Goal: Use online tool/utility: Utilize a website feature to perform a specific function

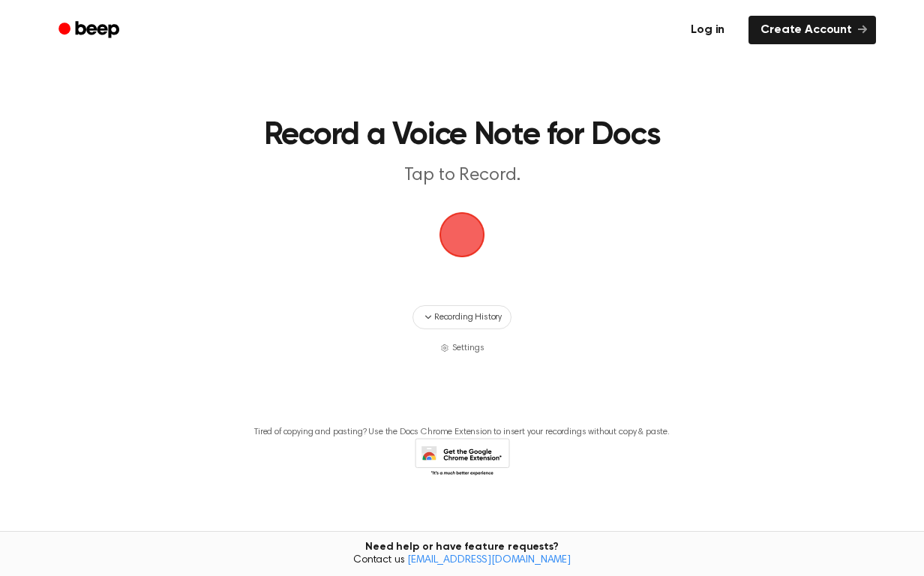
click at [720, 28] on link "Log in" at bounding box center [708, 30] width 64 height 34
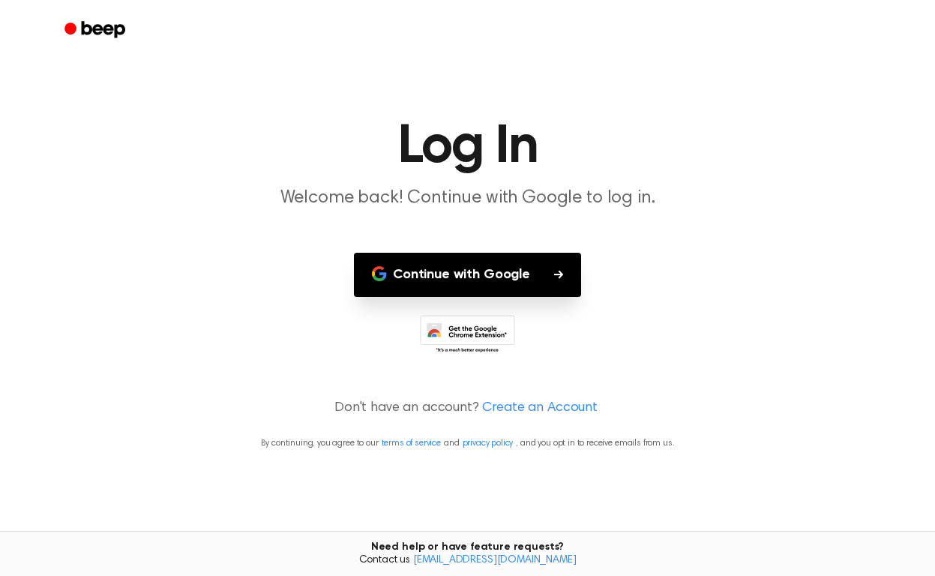
click at [470, 277] on button "Continue with Google" at bounding box center [467, 275] width 227 height 44
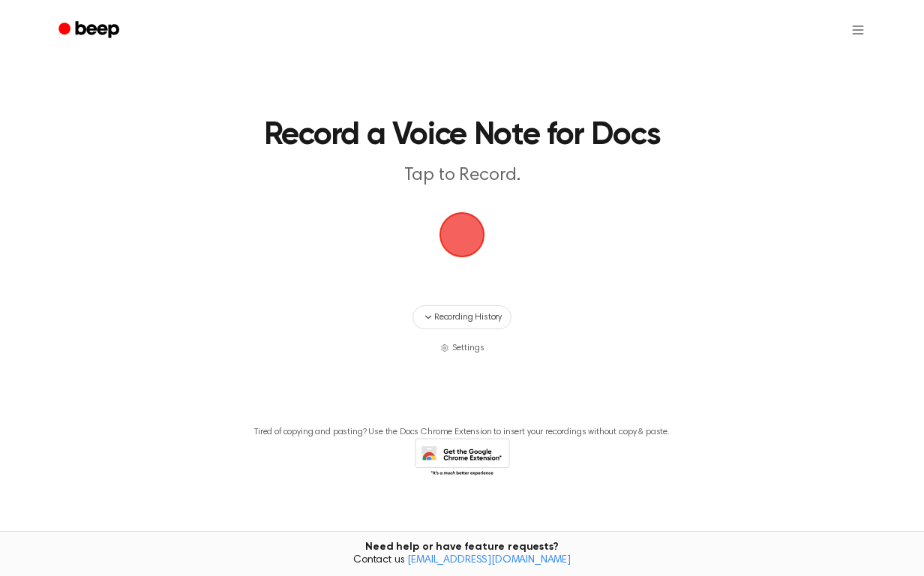
click at [462, 227] on span "button" at bounding box center [462, 235] width 42 height 42
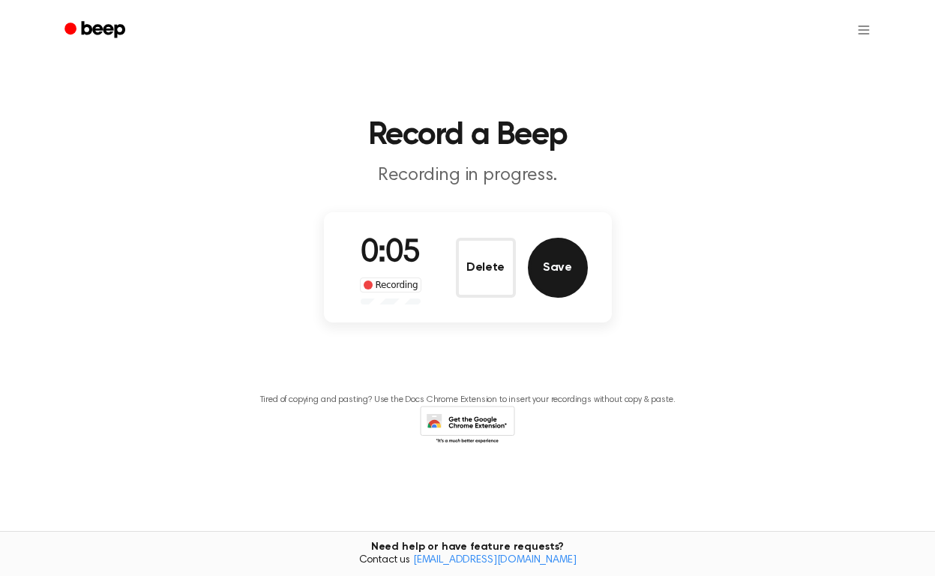
click at [547, 270] on button "Save" at bounding box center [558, 268] width 60 height 60
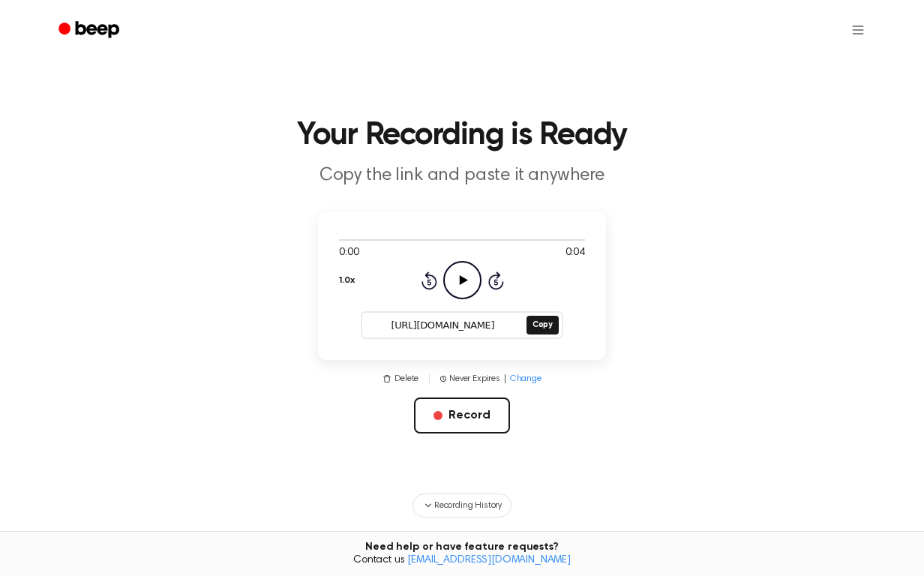
click at [468, 280] on icon "Play Audio" at bounding box center [462, 280] width 38 height 38
click at [465, 280] on icon at bounding box center [462, 280] width 7 height 10
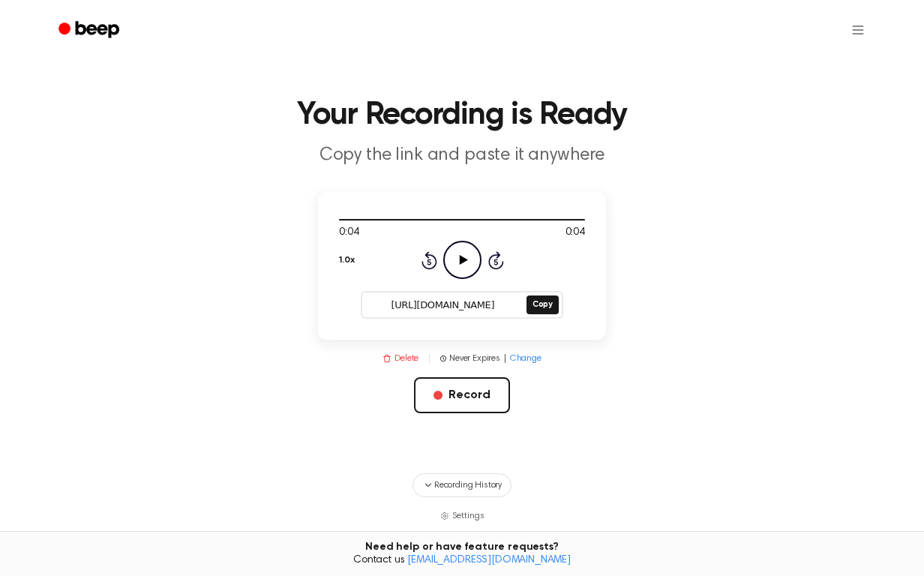
click at [391, 355] on icon "button" at bounding box center [386, 358] width 9 height 9
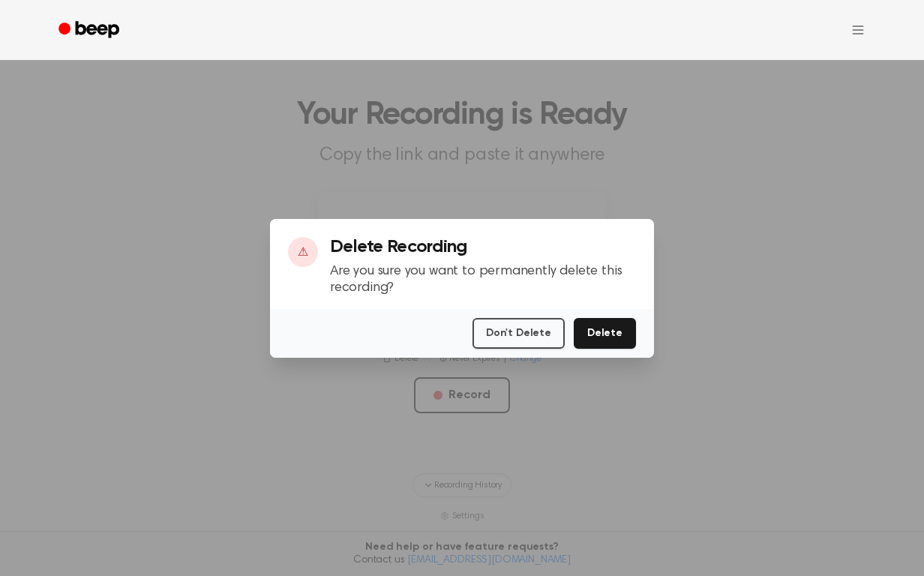
click at [609, 331] on button "Delete" at bounding box center [605, 333] width 62 height 31
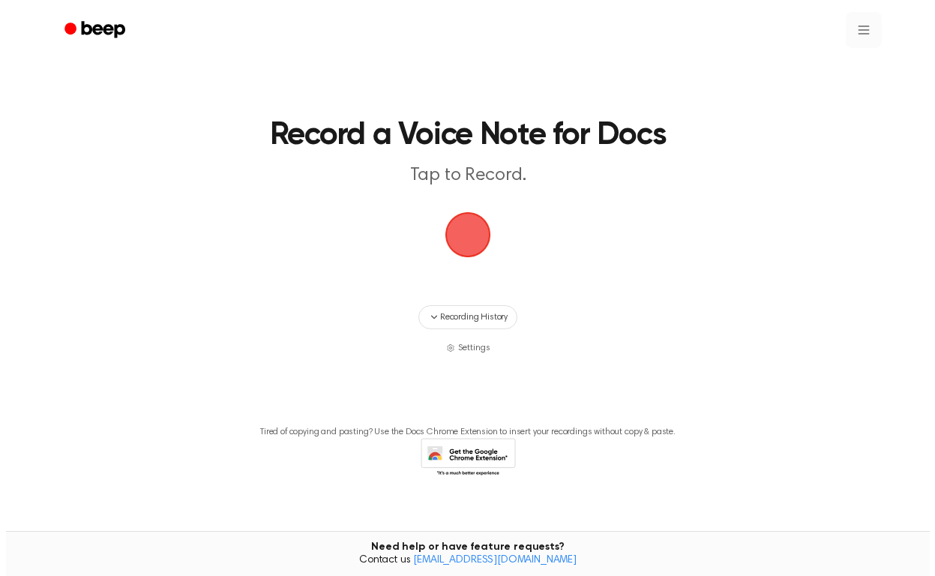
scroll to position [17, 0]
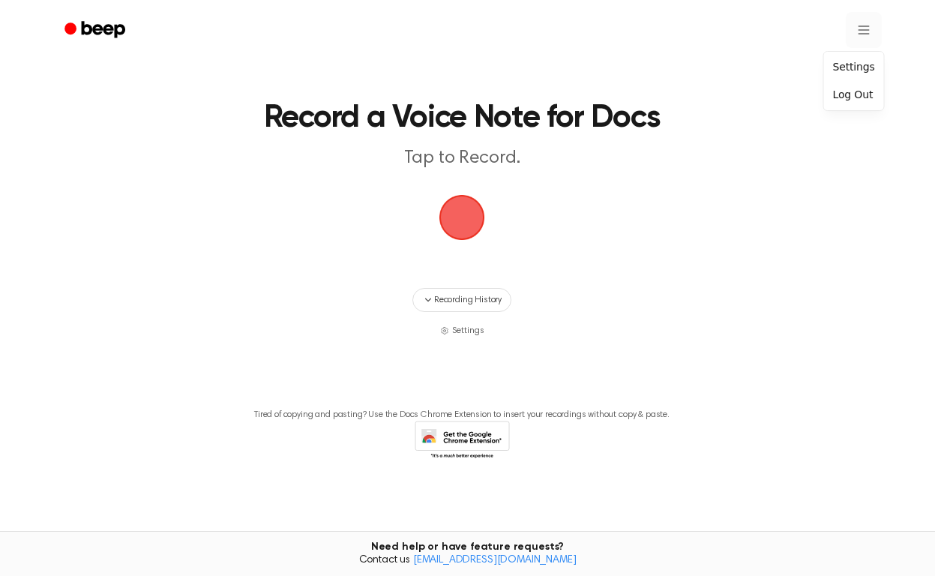
click at [853, 29] on html "Record a Voice Note for Docs Tap to Record. Recording History Settings Tired of…" at bounding box center [467, 279] width 935 height 593
click at [842, 64] on div "Settings" at bounding box center [854, 67] width 54 height 25
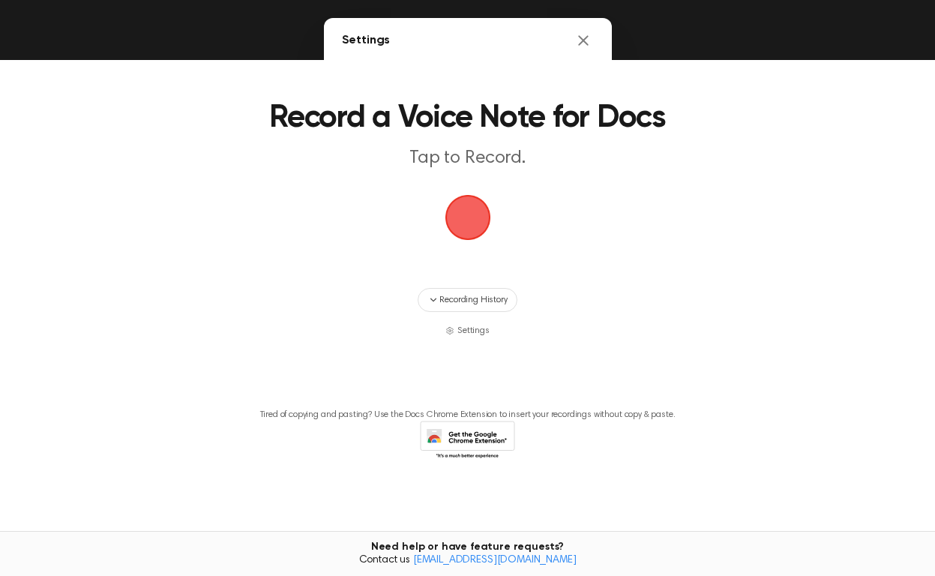
click at [578, 38] on icon "Close settings" at bounding box center [583, 40] width 10 height 10
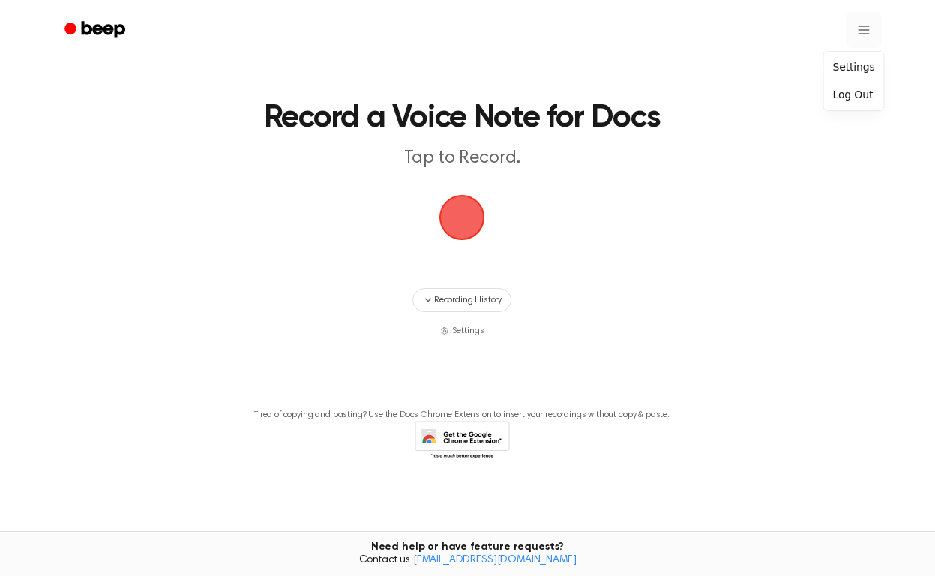
click at [853, 32] on html "Record a Voice Note for Docs Tap to Record. Recording History Settings Tired of…" at bounding box center [467, 279] width 935 height 593
click at [837, 67] on div "Settings" at bounding box center [854, 67] width 54 height 25
